Goal: Navigation & Orientation: Find specific page/section

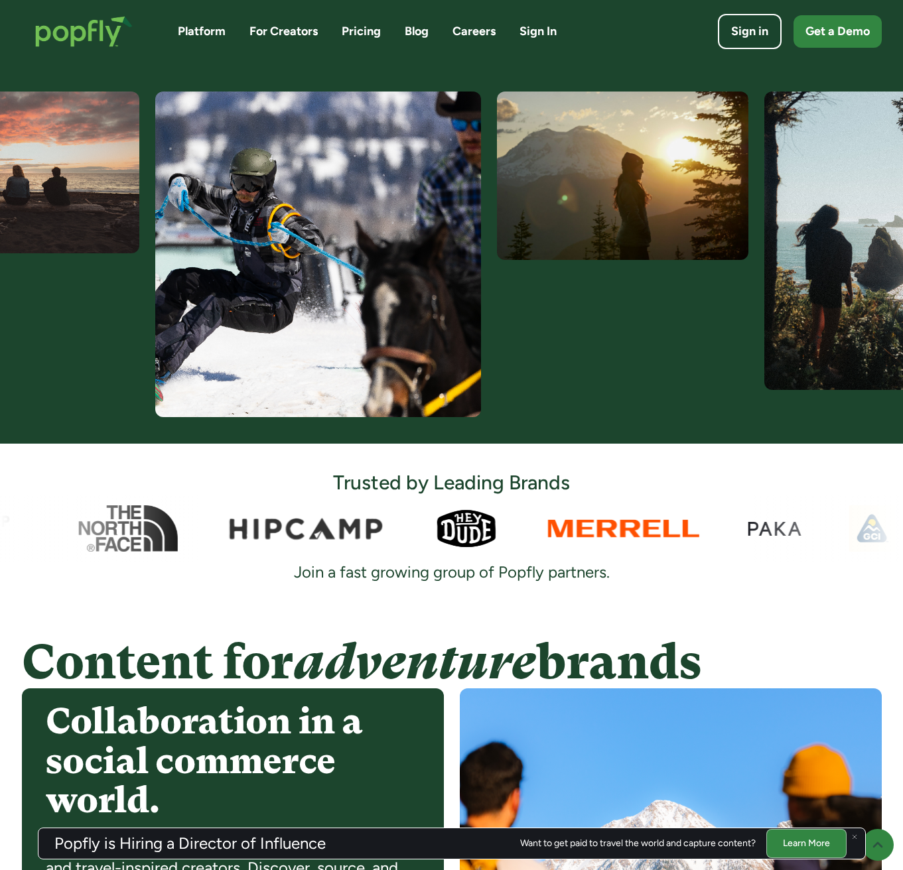
scroll to position [531, 0]
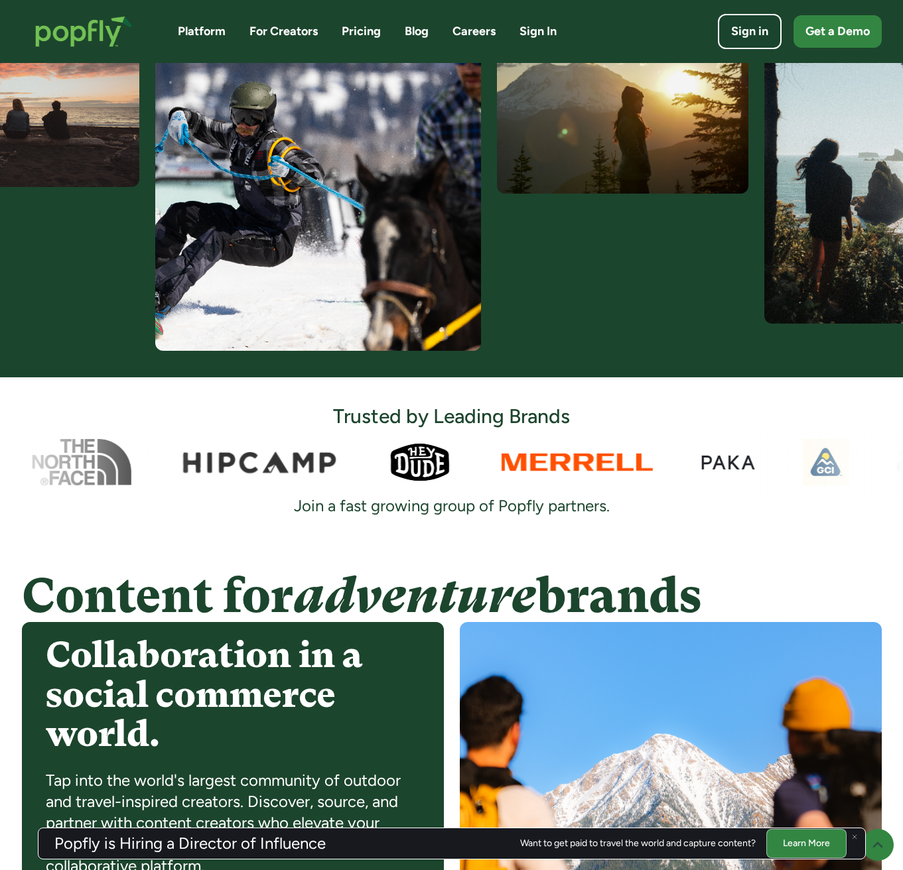
click at [403, 550] on div "Trusted by Leading Brands Join a fast growing group of Popfly partners." at bounding box center [451, 467] width 903 height 179
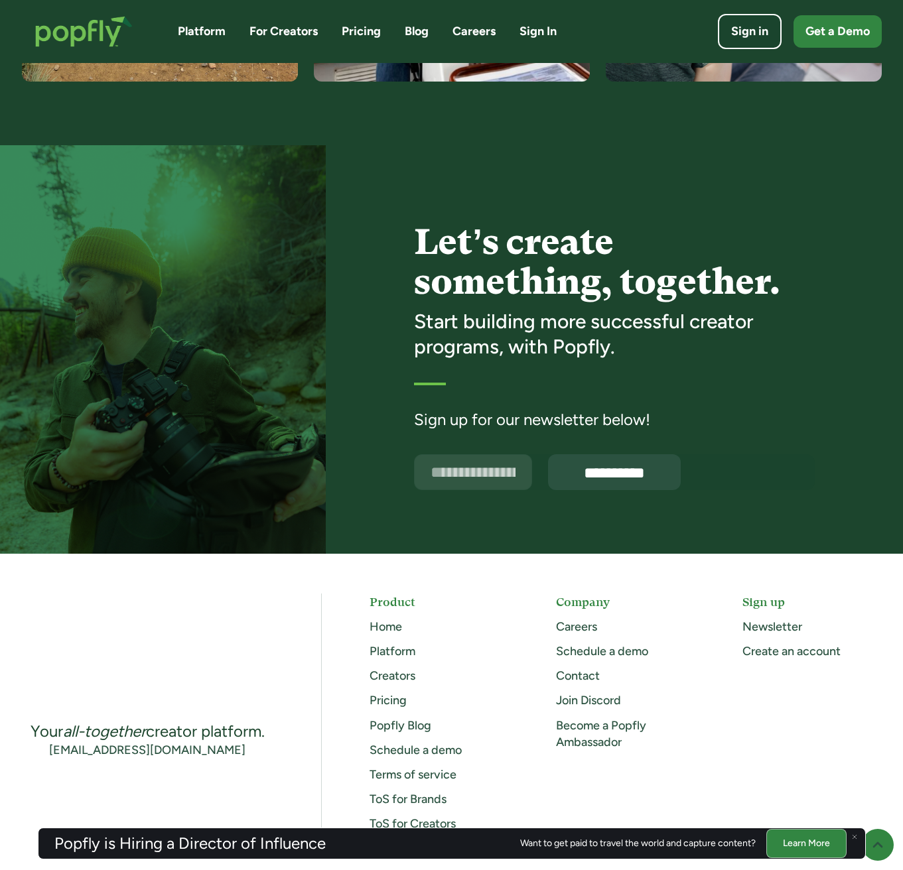
scroll to position [3185, 0]
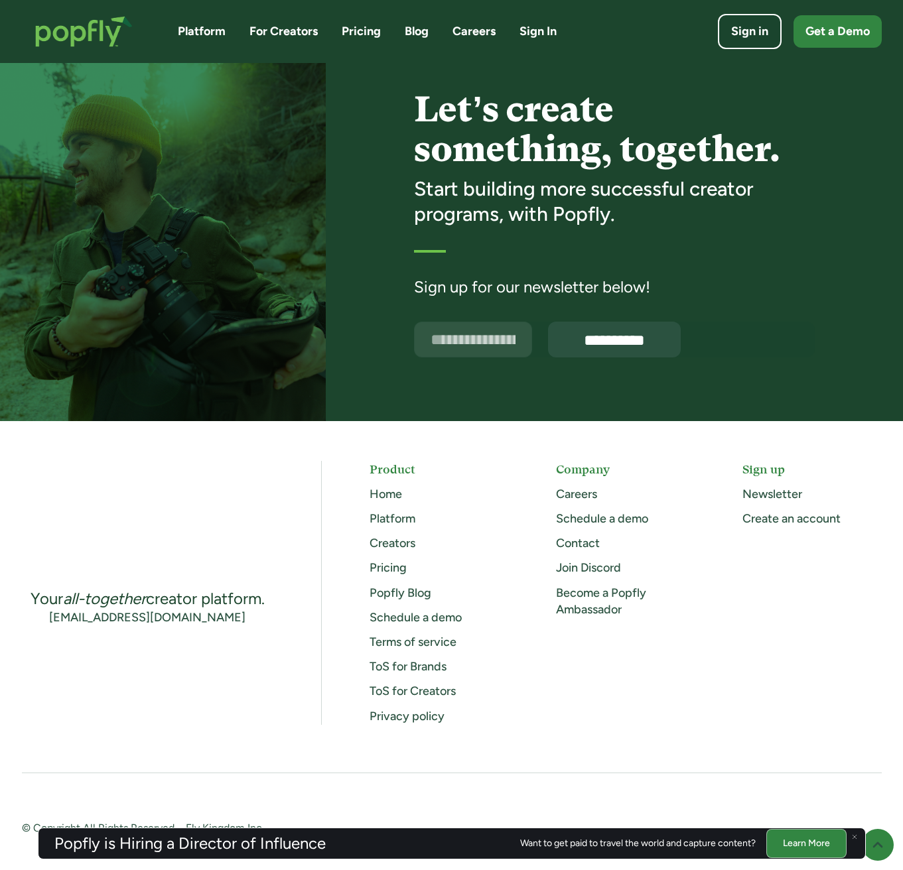
click at [395, 498] on link "Home" at bounding box center [386, 494] width 33 height 15
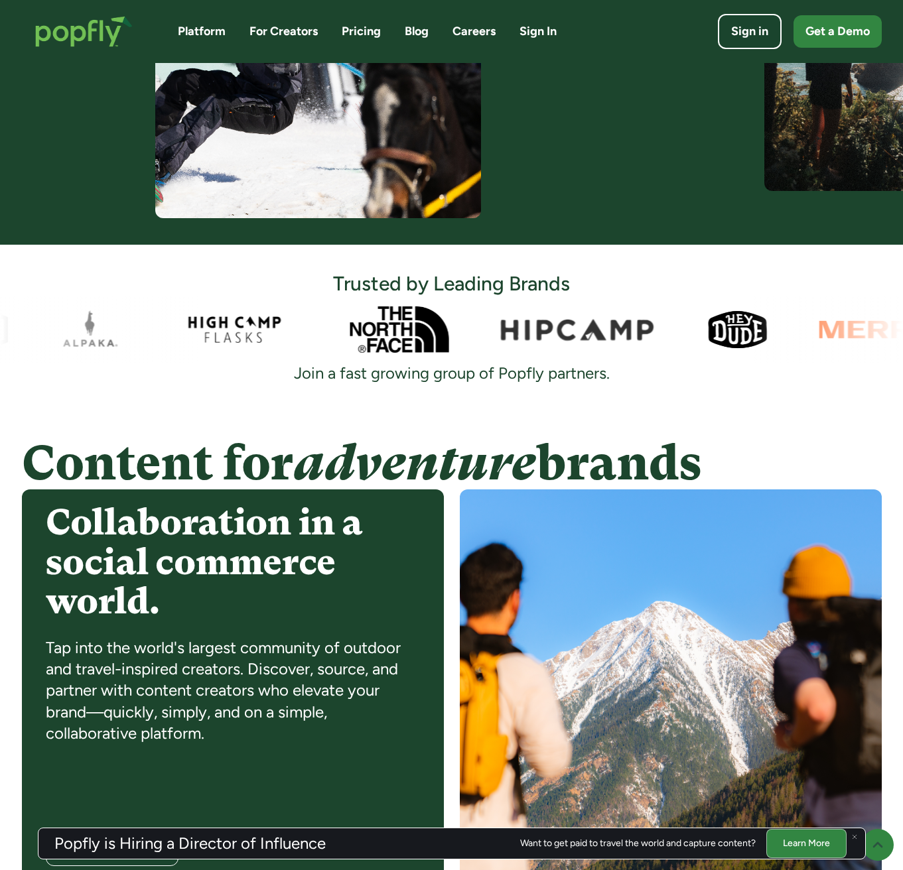
scroll to position [862, 0]
